Goal: Task Accomplishment & Management: Manage account settings

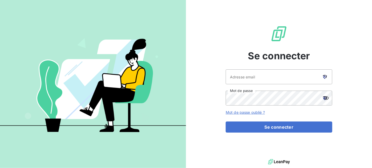
click at [325, 79] on icon at bounding box center [324, 77] width 3 height 3
type input "[EMAIL_ADDRESS][DOMAIN_NAME]"
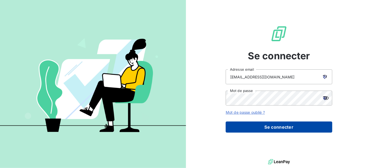
click at [294, 127] on button "Se connecter" at bounding box center [279, 127] width 107 height 11
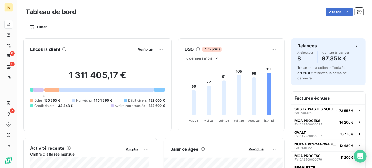
click at [140, 52] on div "Voir plus" at bounding box center [150, 49] width 29 height 9
click at [142, 50] on span "Voir plus" at bounding box center [145, 49] width 15 height 4
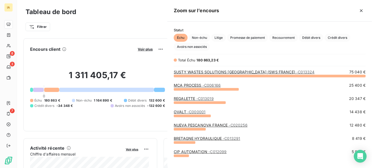
scroll to position [89, 201]
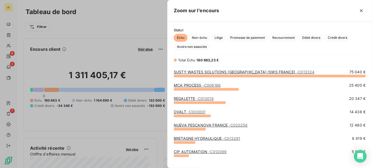
click at [207, 84] on span "- C006166" at bounding box center [212, 85] width 18 height 5
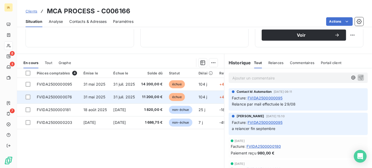
scroll to position [97, 0]
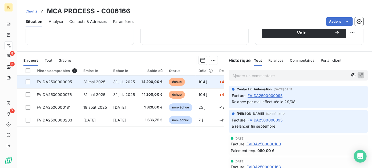
click at [114, 88] on td "31 juil. 2025" at bounding box center [124, 82] width 28 height 13
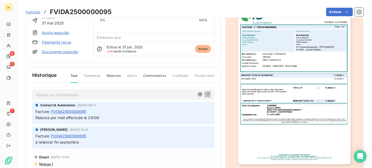
scroll to position [49, 0]
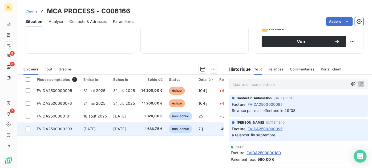
scroll to position [97, 0]
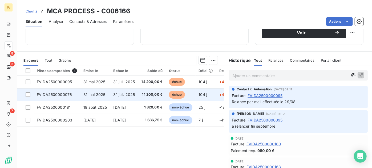
click at [75, 95] on td "FVIDA2500000076" at bounding box center [57, 94] width 47 height 13
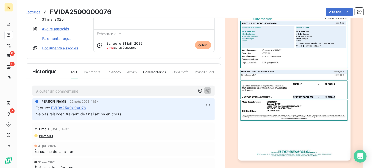
scroll to position [48, 0]
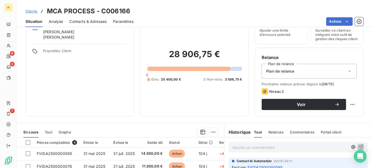
scroll to position [97, 0]
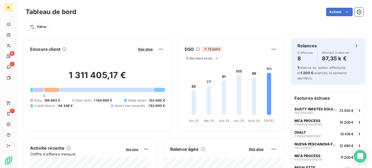
click at [147, 46] on div "Voir plus" at bounding box center [150, 49] width 29 height 9
click at [147, 50] on span "Voir plus" at bounding box center [145, 49] width 15 height 4
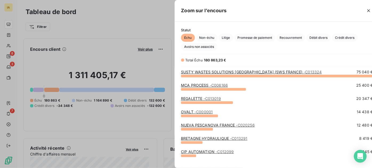
scroll to position [165, 201]
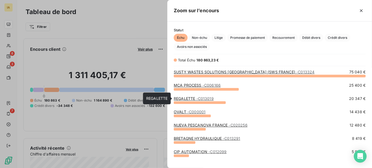
click at [194, 99] on link "REGALETTE - C013019" at bounding box center [194, 98] width 40 height 5
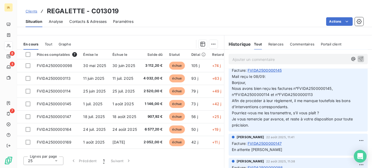
scroll to position [315, 0]
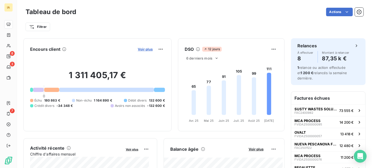
click at [145, 51] on span "Voir plus" at bounding box center [145, 49] width 15 height 4
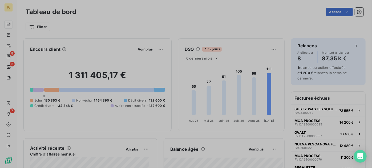
scroll to position [165, 201]
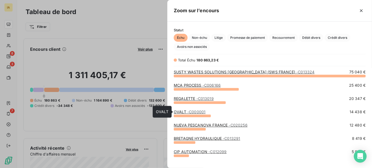
click at [189, 111] on span "- C000001" at bounding box center [196, 112] width 18 height 5
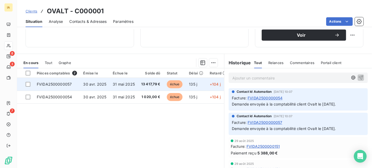
scroll to position [97, 0]
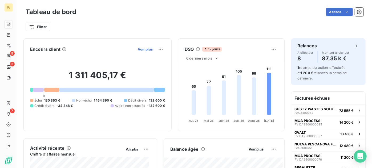
click at [145, 47] on span "Voir plus" at bounding box center [145, 49] width 15 height 4
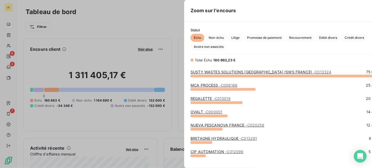
scroll to position [165, 201]
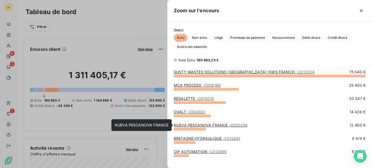
click at [195, 126] on link "NUEVA PESCANOVA FRANCE - C020256" at bounding box center [211, 125] width 74 height 5
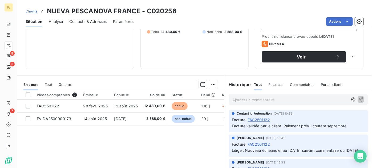
scroll to position [72, 0]
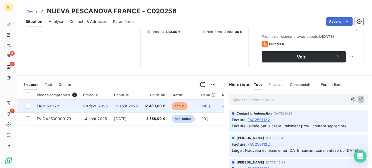
click at [151, 113] on td "12 480,00 €" at bounding box center [154, 106] width 27 height 13
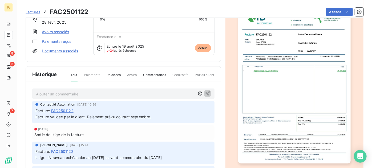
scroll to position [48, 0]
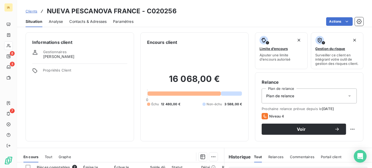
click at [33, 9] on link "Clients" at bounding box center [32, 11] width 12 height 5
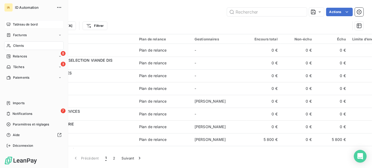
click at [18, 23] on span "Tableau de bord" at bounding box center [25, 24] width 25 height 5
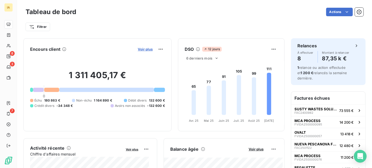
click at [144, 47] on span "Voir plus" at bounding box center [145, 49] width 15 height 4
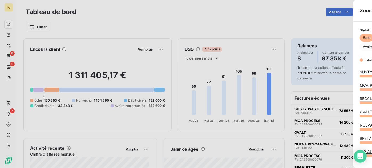
scroll to position [165, 201]
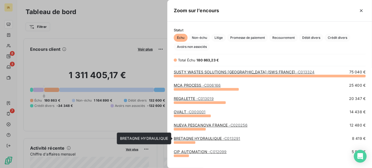
click at [193, 139] on link "BRETAGNE HYDRAULIQUE - C013291" at bounding box center [207, 138] width 66 height 5
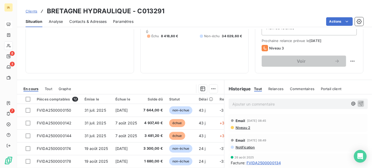
scroll to position [72, 0]
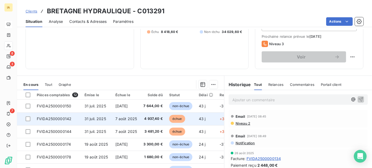
click at [139, 126] on td "7 août 2025" at bounding box center [126, 119] width 28 height 13
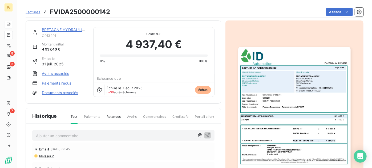
scroll to position [25, 0]
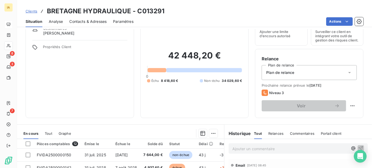
scroll to position [72, 0]
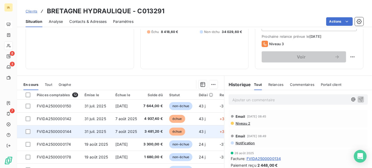
click at [116, 134] on span "7 août 2025" at bounding box center [126, 132] width 22 height 5
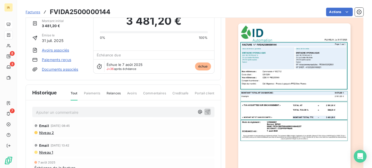
scroll to position [72, 0]
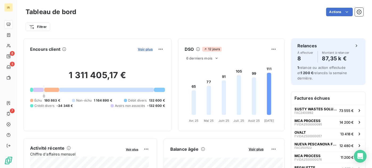
click at [138, 49] on span "Voir plus" at bounding box center [145, 49] width 15 height 4
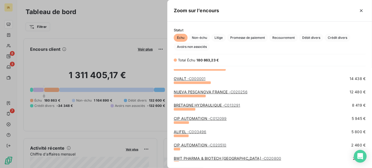
scroll to position [48, 0]
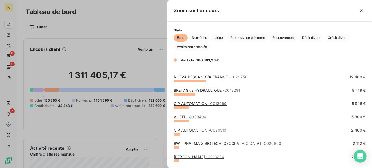
click at [195, 104] on link "CIP AUTOMATION - C012099" at bounding box center [200, 104] width 53 height 5
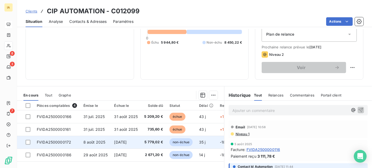
scroll to position [72, 0]
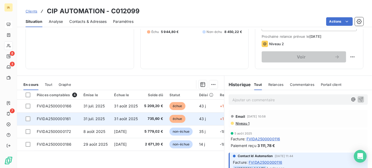
click at [95, 121] on span "31 juil. 2025" at bounding box center [94, 119] width 22 height 5
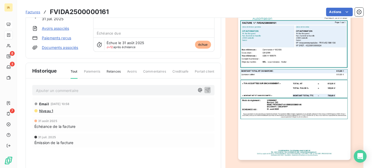
scroll to position [72, 0]
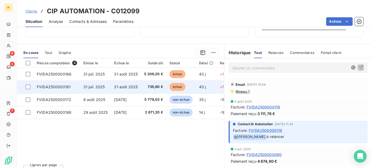
scroll to position [92, 0]
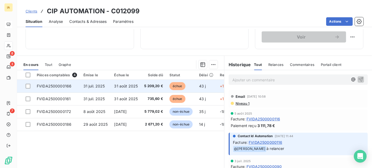
click at [113, 89] on td "31 août 2025" at bounding box center [126, 86] width 30 height 13
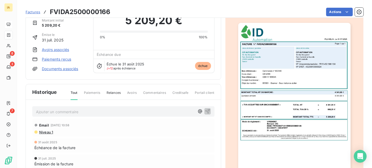
scroll to position [25, 0]
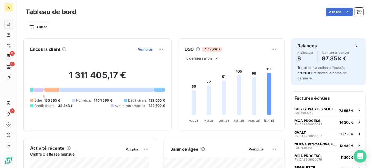
click at [141, 49] on span "Voir plus" at bounding box center [145, 49] width 15 height 4
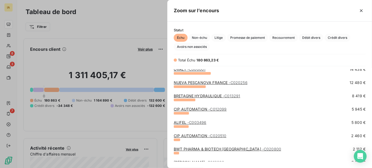
scroll to position [48, 0]
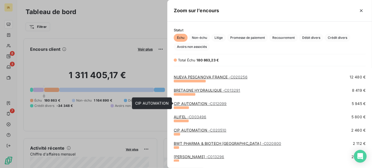
click at [196, 103] on link "CIP AUTOMATION - C012099" at bounding box center [200, 104] width 53 height 5
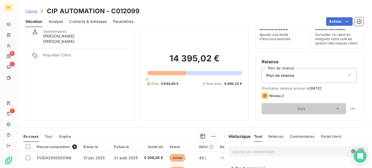
scroll to position [72, 0]
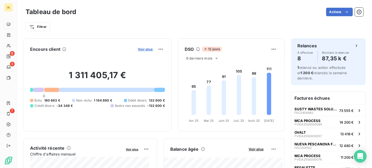
click at [141, 51] on span "Voir plus" at bounding box center [145, 49] width 15 height 4
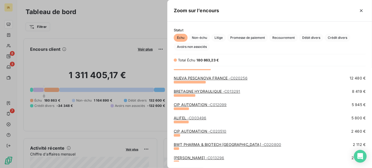
scroll to position [48, 0]
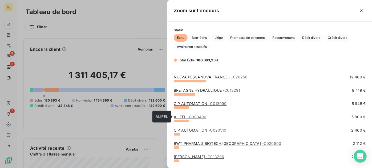
click at [193, 117] on span "- C003496" at bounding box center [196, 117] width 19 height 5
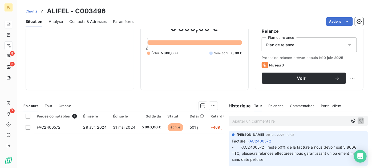
scroll to position [72, 0]
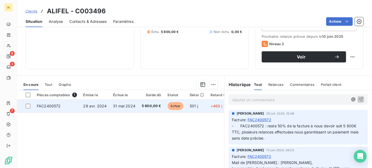
click at [123, 108] on span "31 mai 2024" at bounding box center [124, 106] width 22 height 5
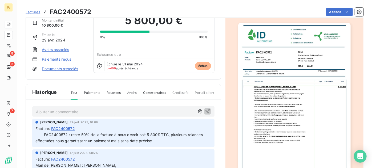
scroll to position [25, 0]
click at [111, 109] on p "Ajouter un commentaire ﻿" at bounding box center [115, 111] width 159 height 7
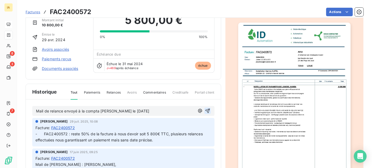
click at [205, 110] on icon "button" at bounding box center [207, 110] width 5 height 5
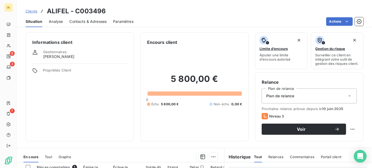
click at [33, 13] on span "Clients" at bounding box center [32, 11] width 12 height 4
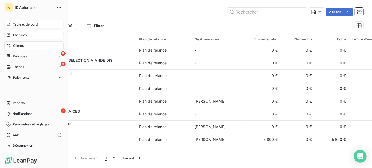
click at [19, 36] on span "Factures" at bounding box center [20, 35] width 14 height 5
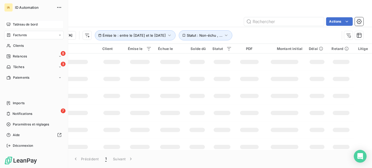
click at [11, 24] on div "Tableau de bord" at bounding box center [33, 24] width 59 height 9
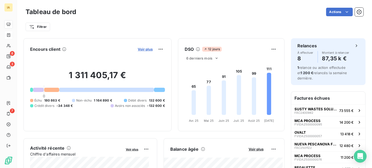
click at [136, 49] on button "Voir plus" at bounding box center [145, 49] width 18 height 5
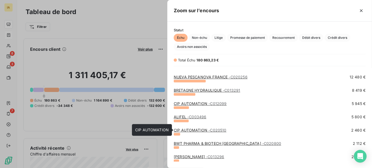
scroll to position [72, 0]
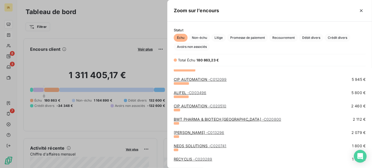
click at [194, 120] on link "BWT PHARMA & BIOTECH [GEOGRAPHIC_DATA] - C020800" at bounding box center [227, 119] width 107 height 5
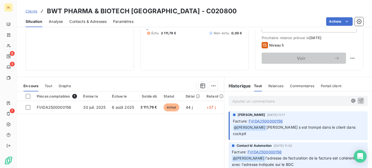
scroll to position [117, 0]
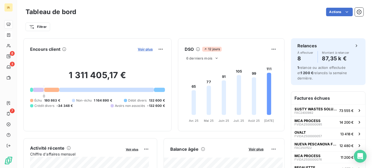
click at [138, 51] on span "Voir plus" at bounding box center [145, 49] width 15 height 4
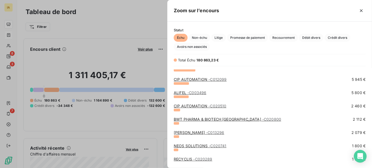
scroll to position [72, 0]
click at [197, 133] on link "[PERSON_NAME] - C013296" at bounding box center [199, 133] width 50 height 5
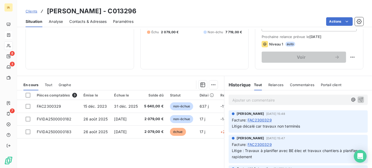
scroll to position [72, 0]
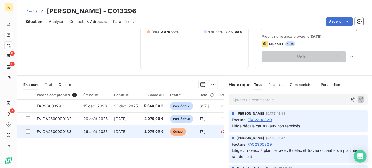
click at [123, 132] on td "[DATE]" at bounding box center [126, 132] width 30 height 13
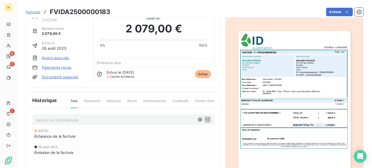
scroll to position [25, 0]
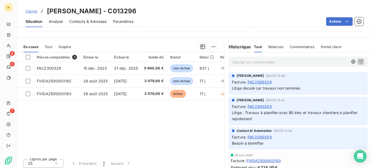
scroll to position [117, 0]
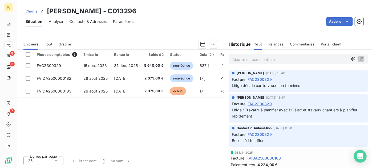
click at [266, 135] on span "FAC2300329" at bounding box center [260, 135] width 24 height 6
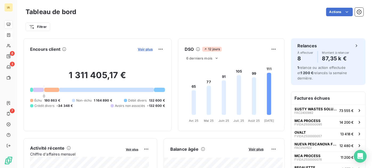
click at [144, 50] on span "Voir plus" at bounding box center [145, 49] width 15 height 4
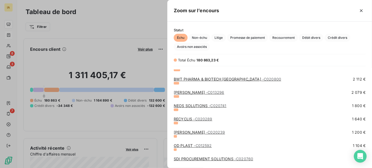
scroll to position [121, 0]
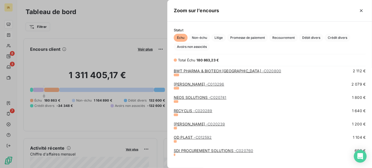
click at [189, 96] on link "NEOS SOLUTIONS - C020741" at bounding box center [200, 97] width 52 height 5
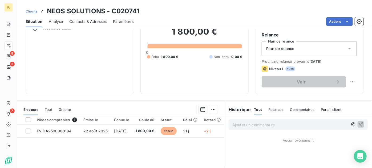
scroll to position [48, 0]
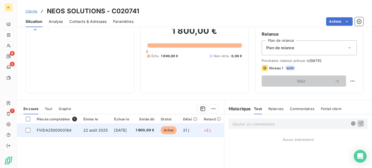
click at [102, 137] on td "22 août 2025" at bounding box center [95, 130] width 31 height 13
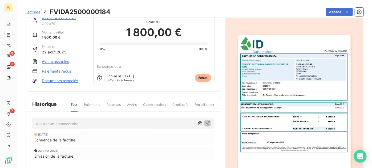
scroll to position [24, 0]
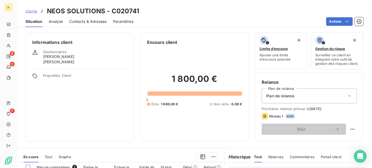
click at [49, 20] on span "Analyse" at bounding box center [56, 21] width 14 height 5
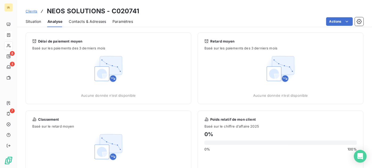
click at [83, 21] on span "Contacts & Adresses" at bounding box center [87, 21] width 37 height 5
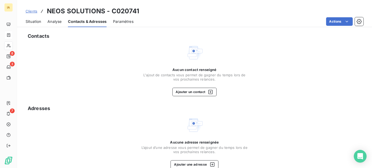
click at [33, 22] on span "Situation" at bounding box center [33, 21] width 15 height 5
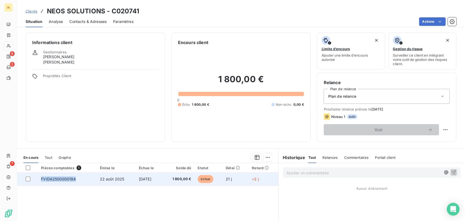
drag, startPoint x: 77, startPoint y: 181, endPoint x: 41, endPoint y: 182, distance: 36.0
click at [41, 168] on td "FVIDA2500000184" at bounding box center [67, 178] width 59 height 13
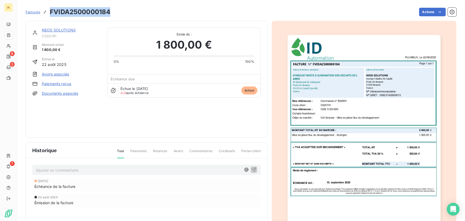
drag, startPoint x: 110, startPoint y: 11, endPoint x: 49, endPoint y: 12, distance: 60.5
click at [50, 12] on h3 "FVIDA2500000184" at bounding box center [80, 12] width 60 height 10
copy h3 "FVIDA2500000184"
drag, startPoint x: 97, startPoint y: 15, endPoint x: 83, endPoint y: 13, distance: 13.9
click at [97, 15] on h3 "FVIDA2500000184" at bounding box center [80, 12] width 60 height 10
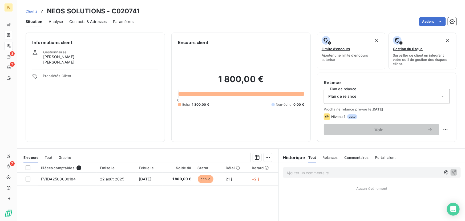
click at [84, 22] on span "Contacts & Adresses" at bounding box center [87, 21] width 37 height 5
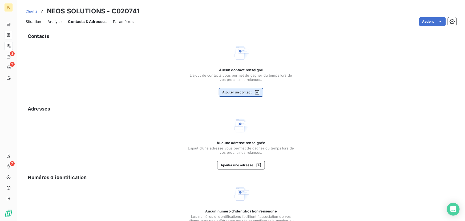
click at [231, 94] on button "Ajouter un contact" at bounding box center [241, 92] width 45 height 9
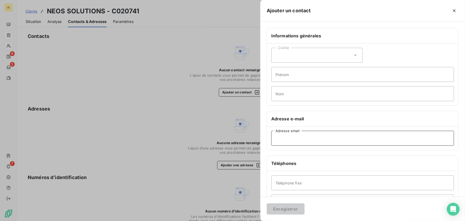
click at [294, 137] on input "Adresse email" at bounding box center [362, 138] width 183 height 15
paste input "[EMAIL_ADDRESS][DOMAIN_NAME]"
type input "[EMAIL_ADDRESS][DOMAIN_NAME]"
click at [279, 168] on button "Enregistrer" at bounding box center [286, 208] width 38 height 11
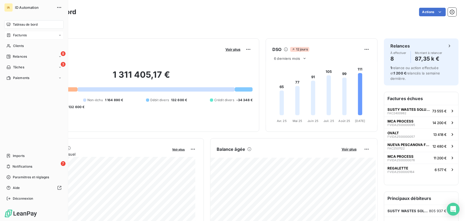
click at [27, 35] on div "Factures" at bounding box center [33, 35] width 59 height 9
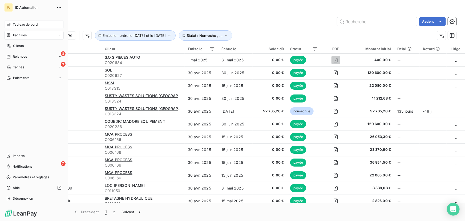
click at [39, 25] on div "Tableau de bord" at bounding box center [33, 24] width 59 height 9
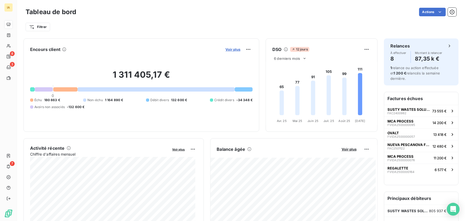
click at [225, 50] on span "Voir plus" at bounding box center [232, 49] width 15 height 4
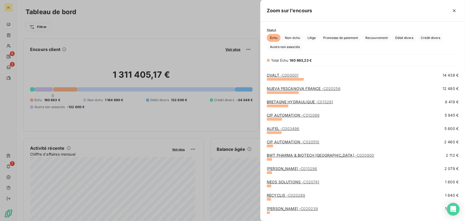
scroll to position [48, 0]
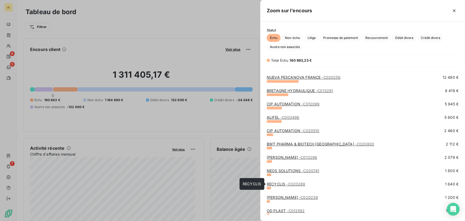
click at [278, 168] on link "RECYCLIS - C020289" at bounding box center [286, 183] width 39 height 5
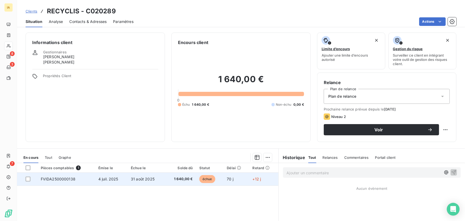
click at [78, 168] on td "FVIDA2500000138" at bounding box center [67, 178] width 58 height 13
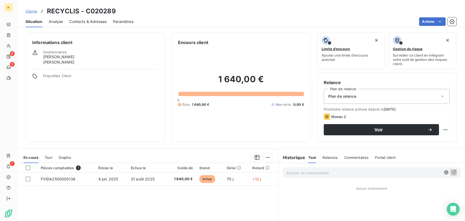
click at [85, 21] on span "Contacts & Adresses" at bounding box center [87, 21] width 37 height 5
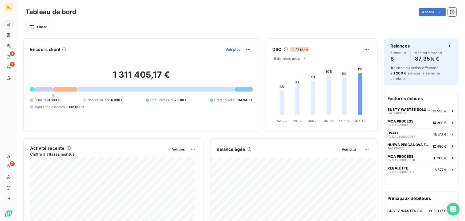
click at [229, 48] on span "Voir plus" at bounding box center [232, 49] width 15 height 4
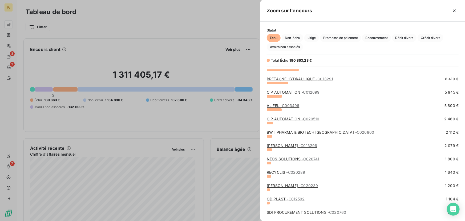
scroll to position [75, 0]
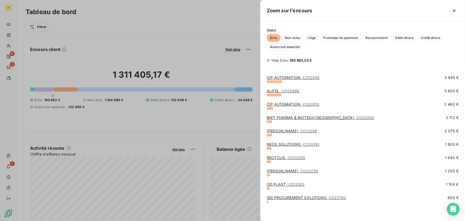
click at [282, 159] on div "RECYCLIS - C020289" at bounding box center [286, 157] width 39 height 5
click at [282, 158] on link "RECYCLIS - C020289" at bounding box center [286, 157] width 39 height 5
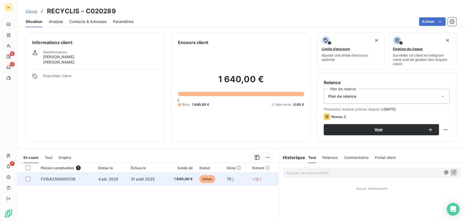
click at [72, 168] on span "FVIDA2500000138" at bounding box center [58, 178] width 35 height 5
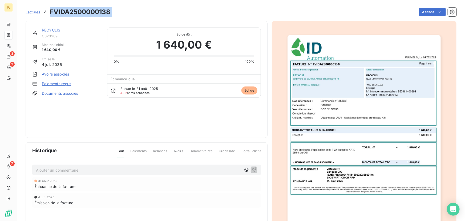
drag, startPoint x: 114, startPoint y: 13, endPoint x: 51, endPoint y: 12, distance: 62.9
click at [51, 12] on div "Factures FVIDA2500000138 Actions" at bounding box center [241, 11] width 431 height 11
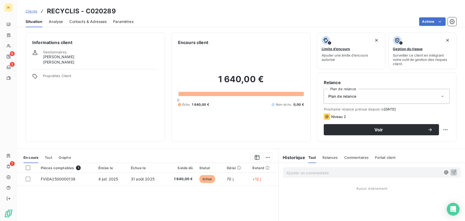
click at [95, 22] on span "Contacts & Adresses" at bounding box center [87, 21] width 37 height 5
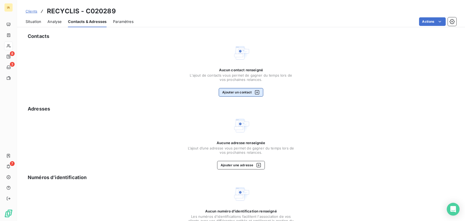
click at [236, 94] on button "Ajouter un contact" at bounding box center [241, 92] width 45 height 9
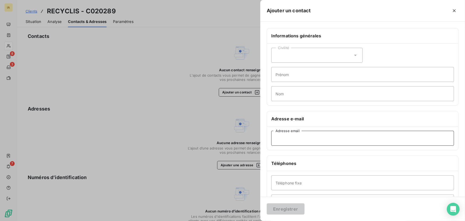
click at [293, 140] on input "Adresse email" at bounding box center [362, 138] width 183 height 15
paste input "[EMAIL_ADDRESS][DOMAIN_NAME]"
type input "[EMAIL_ADDRESS][DOMAIN_NAME]"
click at [290, 168] on button "Enregistrer" at bounding box center [286, 208] width 38 height 11
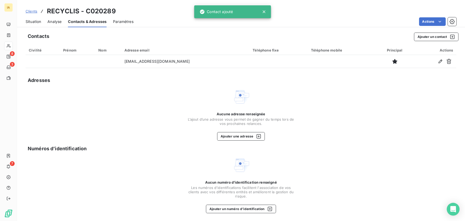
click at [33, 22] on span "Situation" at bounding box center [33, 21] width 15 height 5
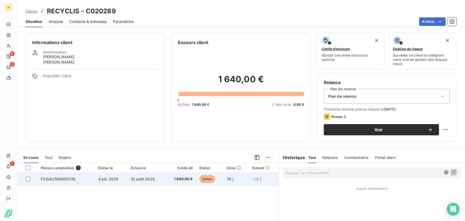
click at [82, 168] on td "FVIDA2500000138" at bounding box center [67, 178] width 58 height 13
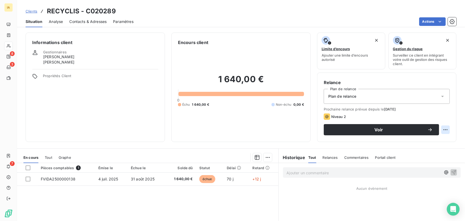
click at [372, 127] on html "IA 8 3 7 Clients RECYCLIS - C020289 Situation Analyse Contacts & Adresses Param…" at bounding box center [232, 110] width 465 height 221
click at [359, 107] on html "IA 8 3 7 Clients RECYCLIS - C020289 Situation Analyse Contacts & Adresses Param…" at bounding box center [232, 110] width 465 height 221
click at [92, 132] on html "IA 8 3 7 Clients RECYCLIS - C020289 Situation Analyse Contacts & Adresses Param…" at bounding box center [232, 110] width 465 height 221
click at [335, 113] on div "Niveau 2" at bounding box center [335, 116] width 22 height 6
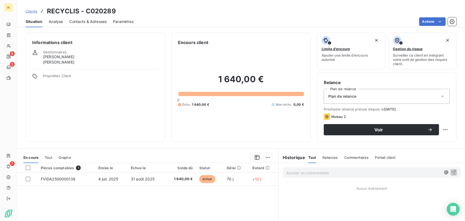
click at [344, 116] on span "Niveau 2" at bounding box center [338, 116] width 15 height 4
click at [372, 114] on div "Niveau 2" at bounding box center [387, 116] width 126 height 6
click at [372, 109] on span "[DATE]" at bounding box center [390, 109] width 12 height 4
click at [372, 99] on div "Plan de relance" at bounding box center [387, 96] width 126 height 15
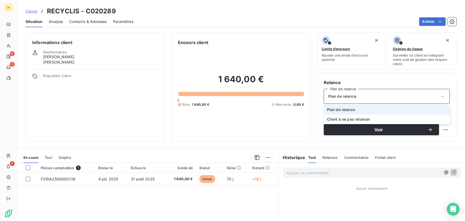
click at [175, 127] on div "Encours client 1 640,00 € 0 Échu 1 640,00 € Non-échu 0,00 €" at bounding box center [240, 87] width 139 height 109
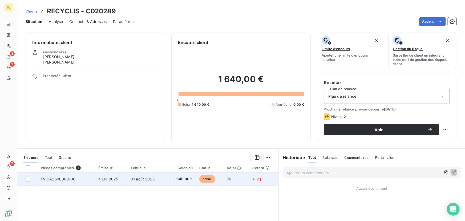
click at [108, 168] on td "4 juil. 2025" at bounding box center [111, 178] width 33 height 13
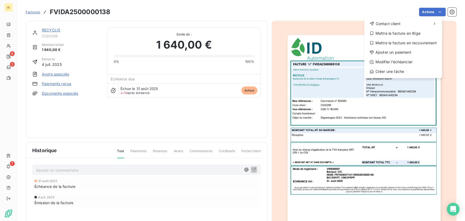
click at [372, 11] on html "IA 8 3 7 Factures FVIDA2500000138 Actions Contact client Mettre la facture en l…" at bounding box center [232, 110] width 465 height 221
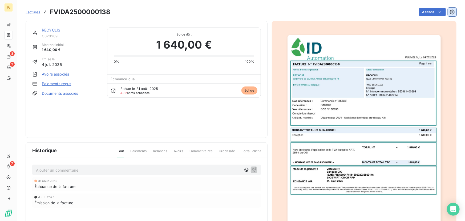
click at [372, 11] on icon "button" at bounding box center [452, 11] width 5 height 5
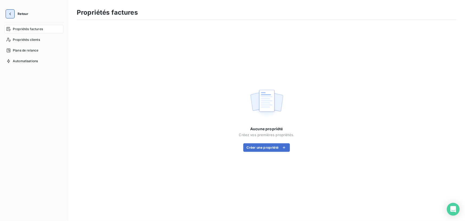
click at [12, 12] on icon "button" at bounding box center [9, 13] width 5 height 5
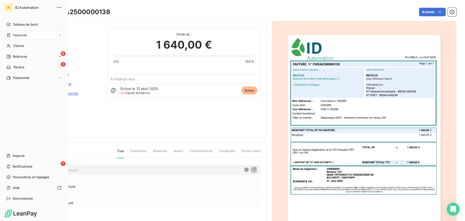
click at [21, 32] on div "Factures" at bounding box center [33, 35] width 59 height 9
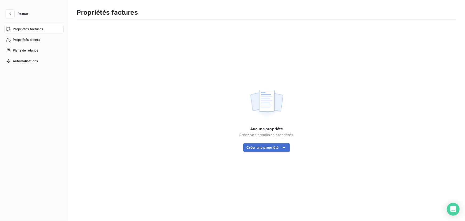
click at [28, 17] on button "Retour" at bounding box center [18, 14] width 28 height 9
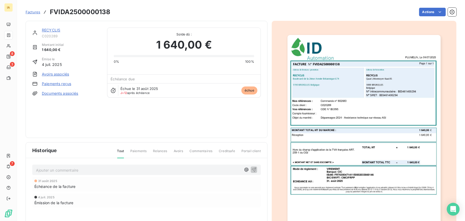
click at [36, 11] on span "Factures" at bounding box center [33, 12] width 15 height 4
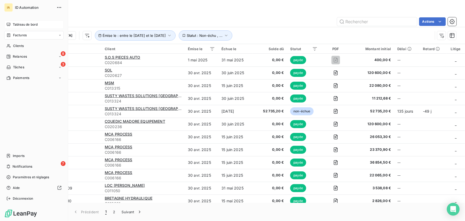
click at [8, 25] on icon at bounding box center [9, 24] width 4 height 3
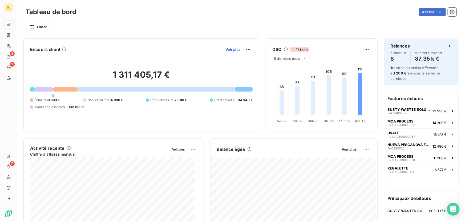
click at [233, 50] on span "Voir plus" at bounding box center [232, 49] width 15 height 4
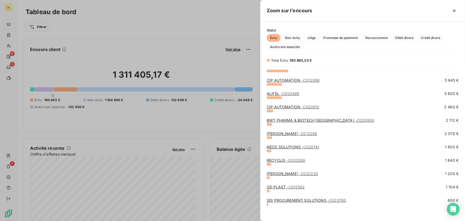
scroll to position [75, 0]
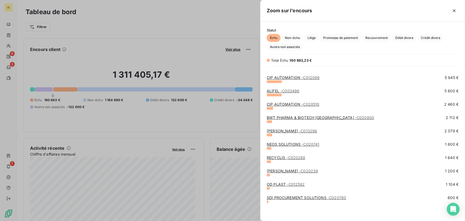
click at [283, 156] on link "RECYCLIS - C020289" at bounding box center [286, 157] width 39 height 5
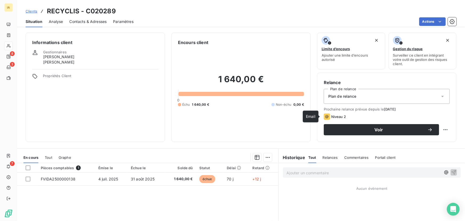
click at [327, 115] on icon at bounding box center [327, 116] width 6 height 6
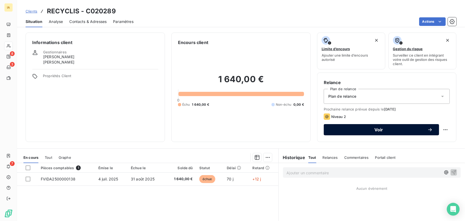
click at [343, 127] on div "Voir" at bounding box center [381, 129] width 103 height 5
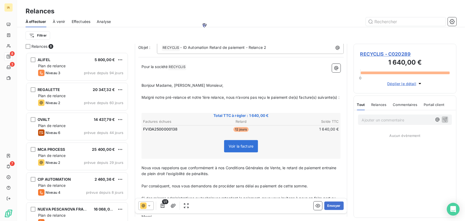
scroll to position [48, 0]
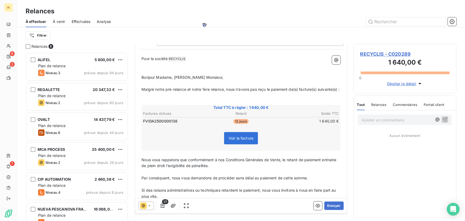
click at [147, 168] on icon at bounding box center [149, 205] width 5 height 5
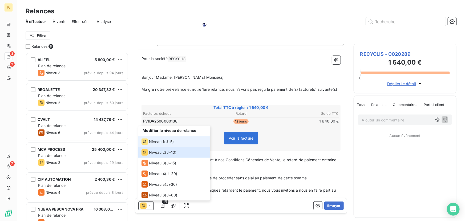
click at [160, 140] on span "Niveau 1" at bounding box center [156, 141] width 15 height 5
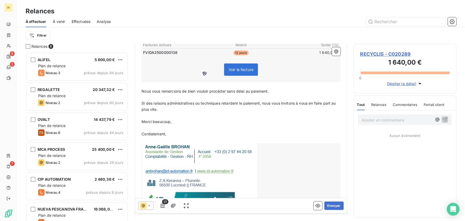
scroll to position [136, 0]
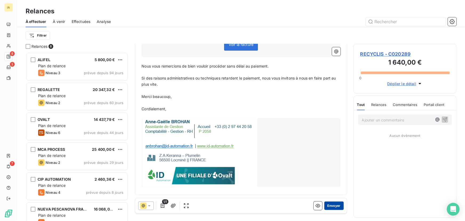
click at [333, 168] on button "Envoyer" at bounding box center [333, 205] width 19 height 9
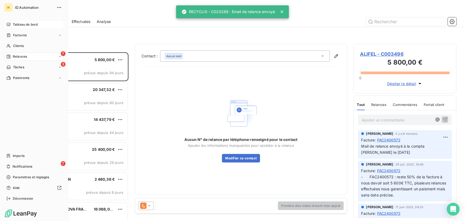
click at [28, 24] on span "Tableau de bord" at bounding box center [25, 24] width 25 height 5
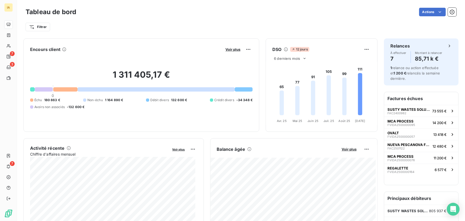
click at [226, 47] on button "Voir plus" at bounding box center [233, 49] width 18 height 5
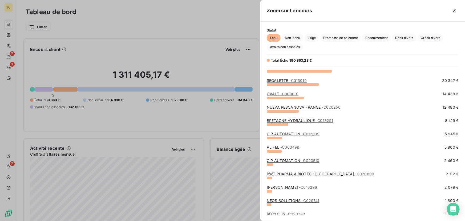
scroll to position [48, 0]
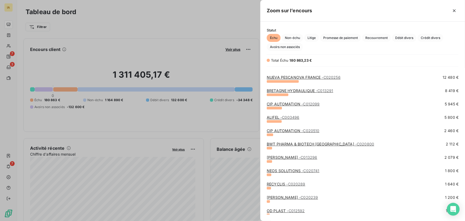
click at [284, 168] on div "NEOS SOLUTIONS - C020741 1 800 €" at bounding box center [363, 174] width 192 height 13
click at [284, 168] on link "RECYCLIS - C020289" at bounding box center [286, 183] width 39 height 5
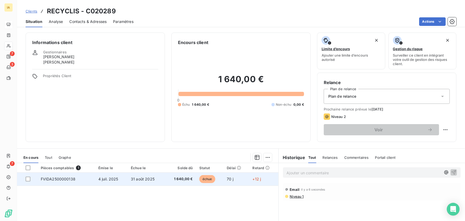
click at [82, 168] on td "FVIDA2500000138" at bounding box center [67, 178] width 58 height 13
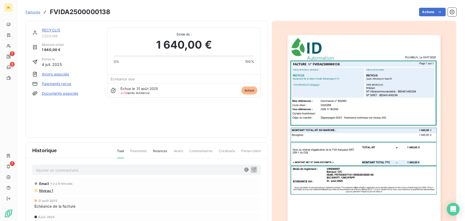
click at [142, 151] on span "Paiements" at bounding box center [138, 152] width 16 height 9
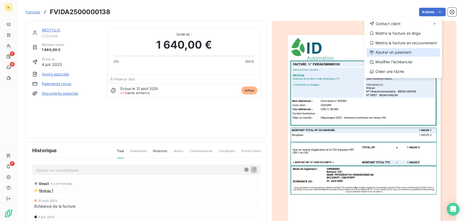
click at [372, 50] on div "Ajouter un paiement" at bounding box center [403, 52] width 74 height 9
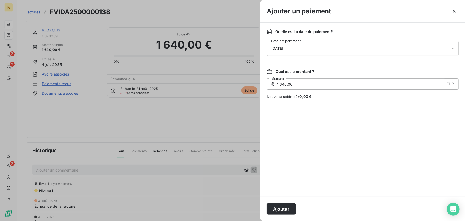
click at [372, 50] on div "[DATE]" at bounding box center [363, 48] width 192 height 15
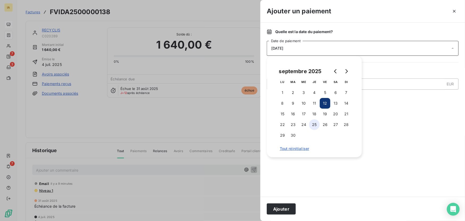
click at [316, 125] on button "25" at bounding box center [314, 124] width 11 height 11
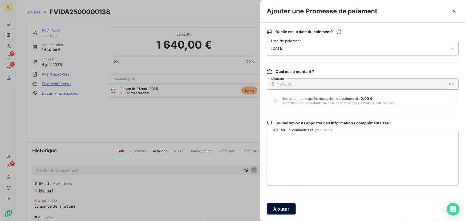
click at [283, 168] on button "Ajouter" at bounding box center [281, 208] width 29 height 11
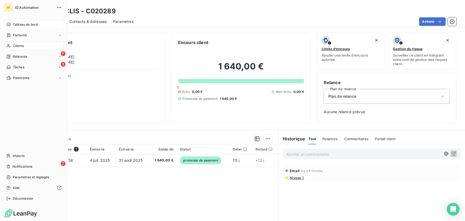
click at [31, 27] on span "Tableau de bord" at bounding box center [25, 24] width 25 height 5
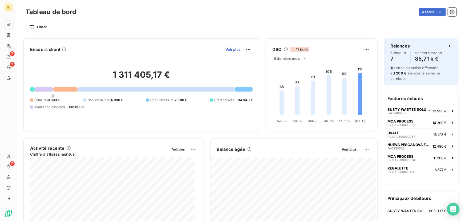
click at [232, 50] on span "Voir plus" at bounding box center [232, 49] width 15 height 4
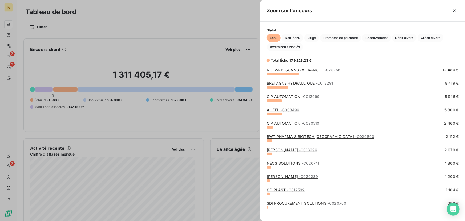
scroll to position [61, 0]
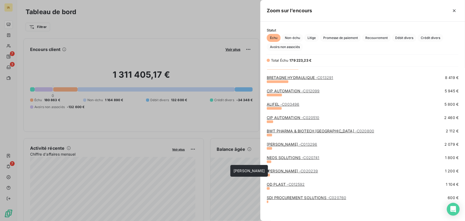
click at [280, 168] on link "OVAKO REDON - C020239" at bounding box center [292, 170] width 51 height 5
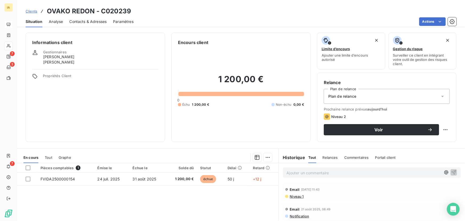
click at [53, 21] on span "Analyse" at bounding box center [56, 21] width 14 height 5
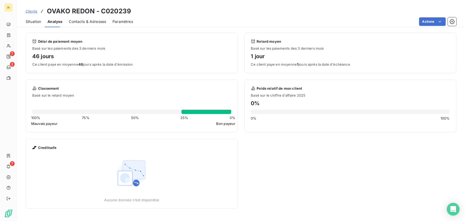
click at [82, 16] on div "Contacts & Adresses" at bounding box center [87, 21] width 37 height 11
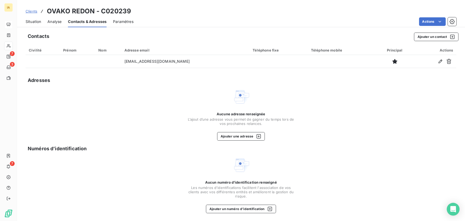
click at [34, 22] on span "Situation" at bounding box center [33, 21] width 15 height 5
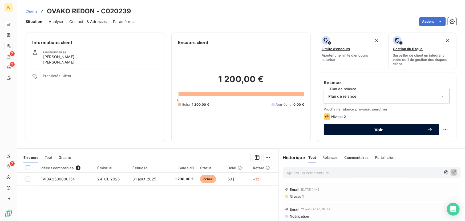
click at [372, 126] on button "Voir" at bounding box center [381, 129] width 115 height 11
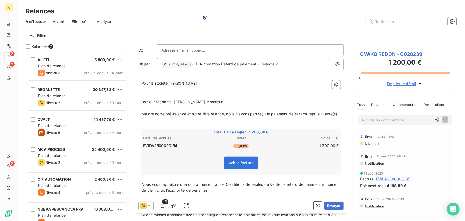
scroll to position [21, 0]
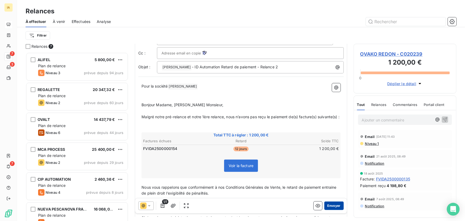
click at [330, 168] on button "Envoyer" at bounding box center [333, 205] width 19 height 9
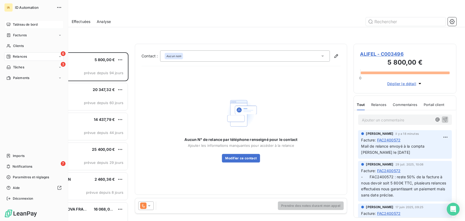
click at [26, 23] on span "Tableau de bord" at bounding box center [25, 24] width 25 height 5
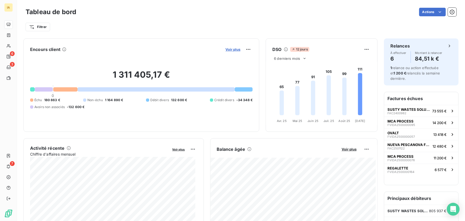
click at [230, 48] on span "Voir plus" at bounding box center [232, 49] width 15 height 4
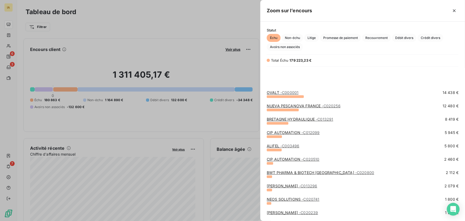
scroll to position [61, 0]
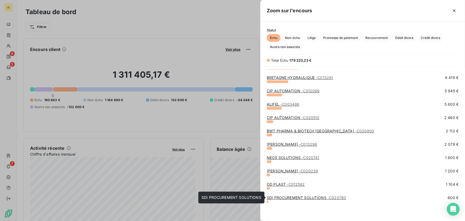
click at [281, 168] on link "SDI PROCUREMENT SOLUTIONS - C020760" at bounding box center [306, 197] width 79 height 5
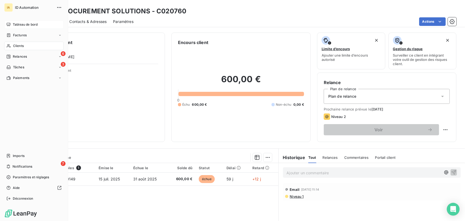
click at [14, 25] on span "Tableau de bord" at bounding box center [25, 24] width 25 height 5
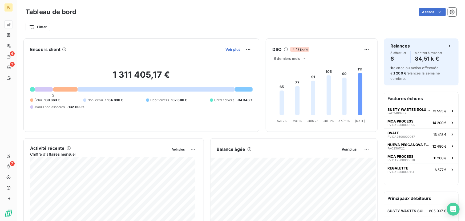
click at [225, 49] on span "Voir plus" at bounding box center [232, 49] width 15 height 4
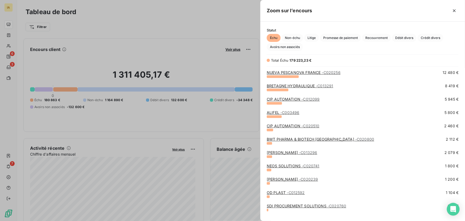
scroll to position [61, 0]
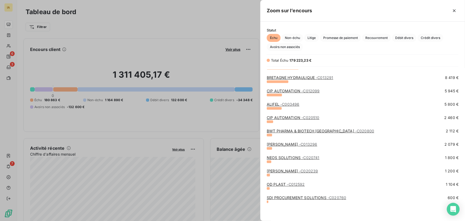
click at [285, 168] on link "OD PLAST - C012592" at bounding box center [286, 184] width 38 height 5
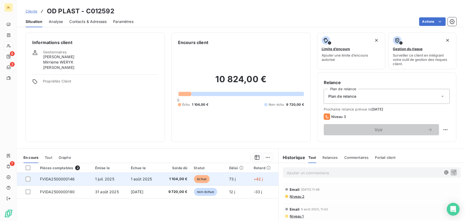
click at [153, 168] on td "1 août 2025" at bounding box center [144, 178] width 33 height 13
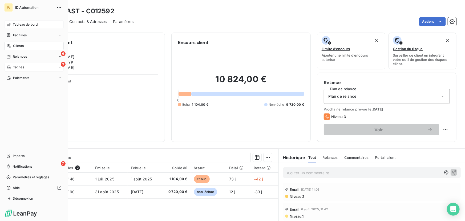
click at [18, 65] on span "Tâches" at bounding box center [18, 67] width 11 height 5
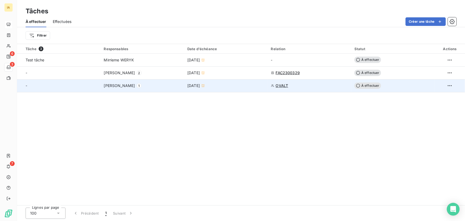
click at [95, 87] on div "-" at bounding box center [62, 85] width 72 height 5
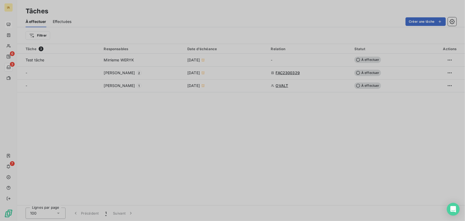
type input "[DATE]"
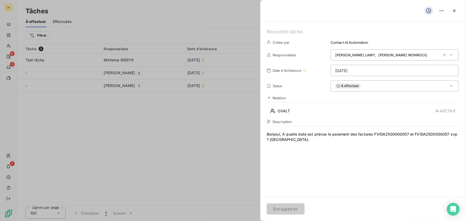
click at [123, 72] on div at bounding box center [232, 110] width 465 height 221
click at [101, 70] on div at bounding box center [232, 110] width 465 height 221
click at [83, 66] on div at bounding box center [232, 110] width 465 height 221
drag, startPoint x: 193, startPoint y: 90, endPoint x: 192, endPoint y: 119, distance: 29.1
click at [193, 112] on div at bounding box center [232, 110] width 465 height 221
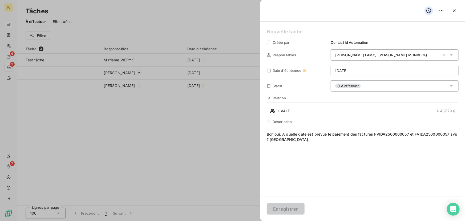
click at [193, 120] on div at bounding box center [232, 110] width 465 height 221
drag, startPoint x: 193, startPoint y: 120, endPoint x: 248, endPoint y: 98, distance: 59.3
click at [195, 120] on div at bounding box center [232, 110] width 465 height 221
click at [372, 10] on icon "button" at bounding box center [454, 10] width 5 height 5
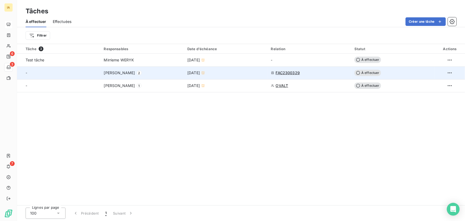
click at [239, 70] on div "[DATE]" at bounding box center [225, 72] width 77 height 5
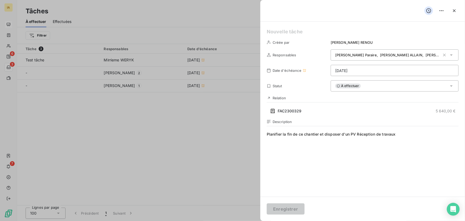
click at [152, 135] on div at bounding box center [232, 110] width 465 height 221
click at [372, 8] on icon "button" at bounding box center [454, 10] width 5 height 5
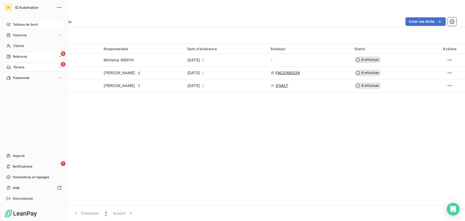
click at [21, 55] on span "Relances" at bounding box center [20, 56] width 14 height 5
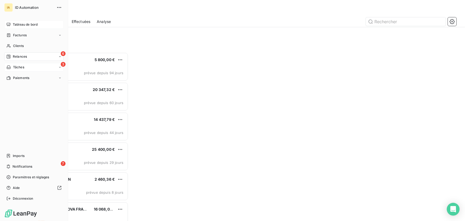
scroll to position [165, 99]
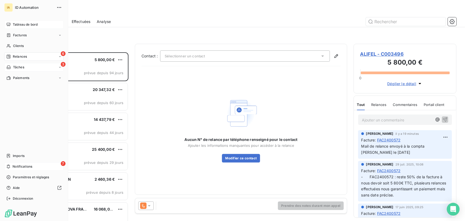
click at [13, 167] on span "Notifications" at bounding box center [23, 166] width 20 height 5
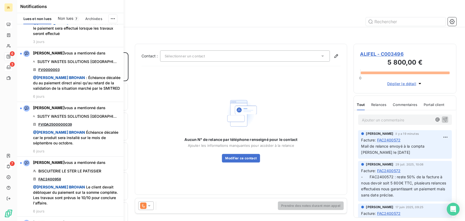
scroll to position [21, 0]
